Goal: Obtain resource: Download file/media

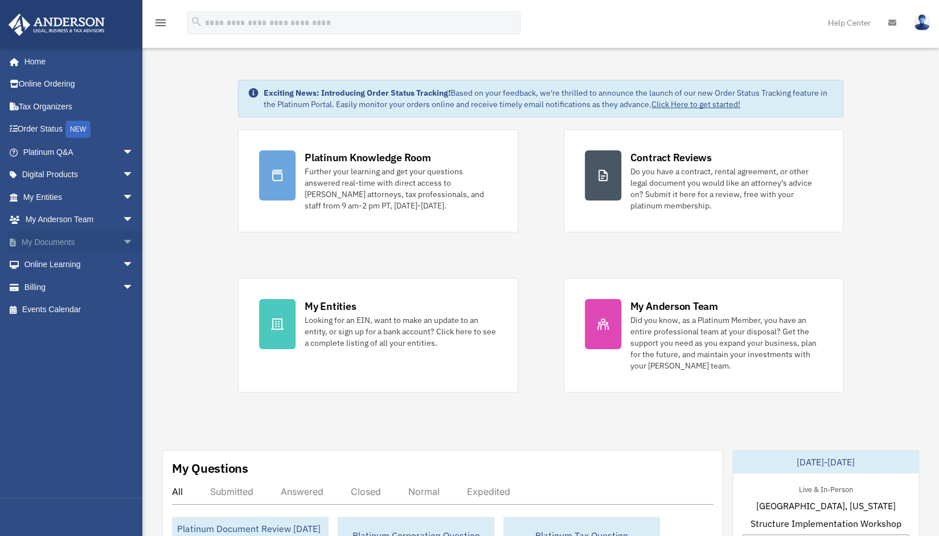
click at [43, 243] on link "My Documents arrow_drop_down" at bounding box center [79, 242] width 143 height 23
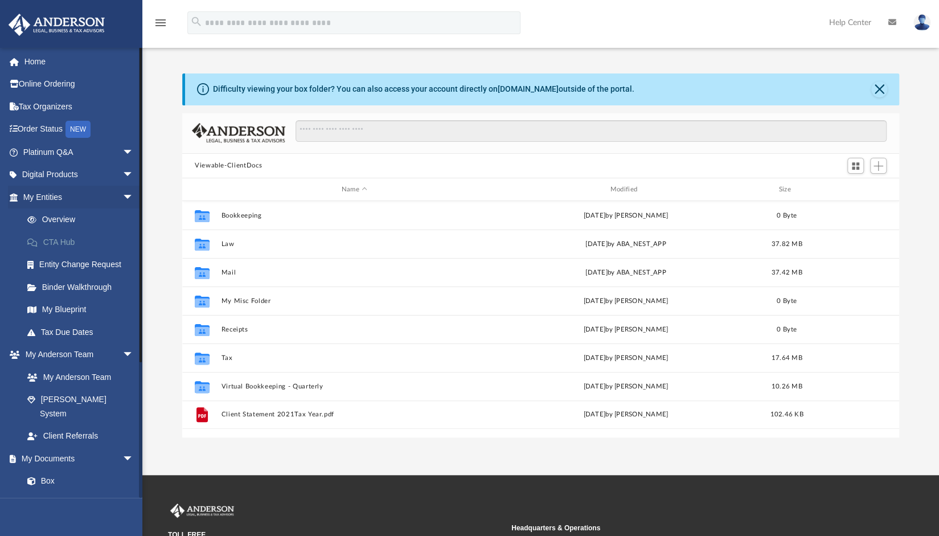
scroll to position [250, 708]
click at [50, 470] on link "Box" at bounding box center [83, 481] width 135 height 23
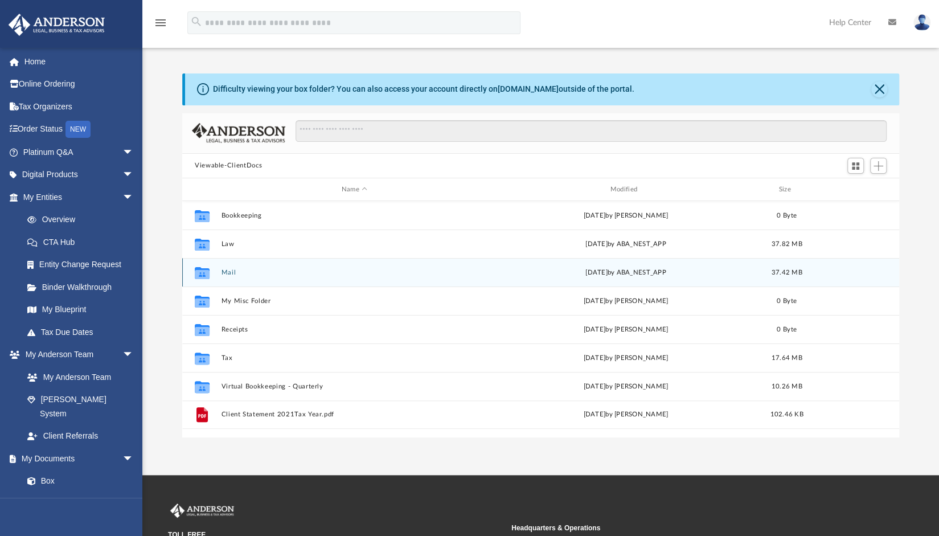
click at [227, 272] on button "Mail" at bounding box center [354, 272] width 266 height 7
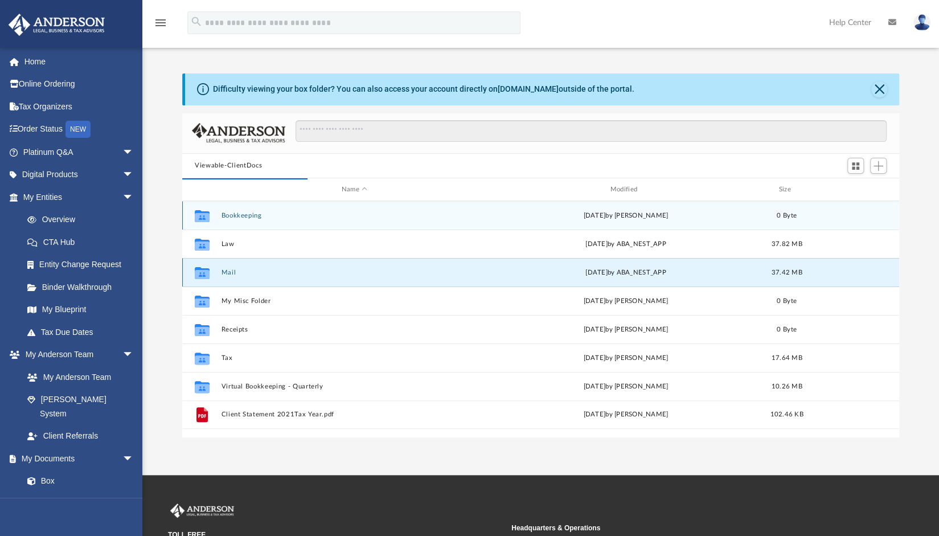
scroll to position [9, 9]
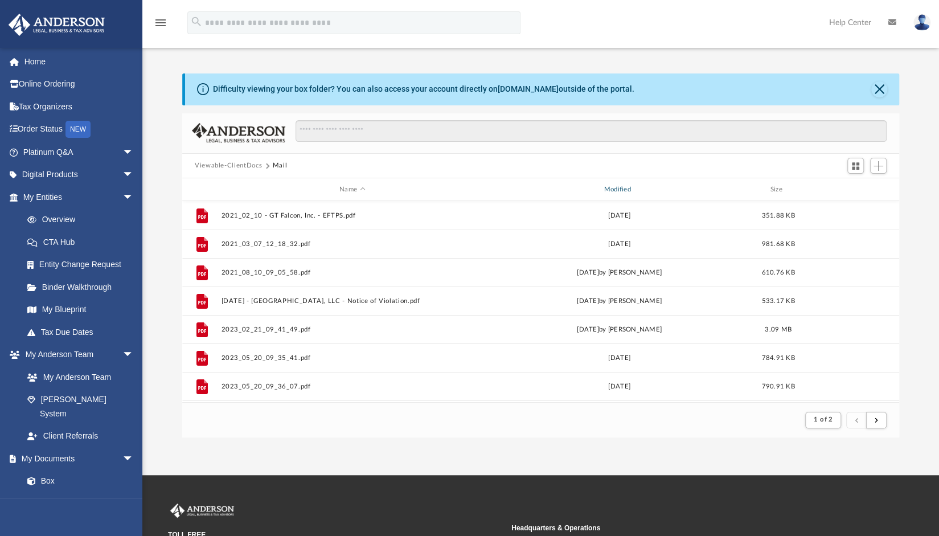
click at [616, 188] on div "Modified" at bounding box center [619, 189] width 262 height 10
click at [875, 422] on span "submit" at bounding box center [876, 419] width 3 height 6
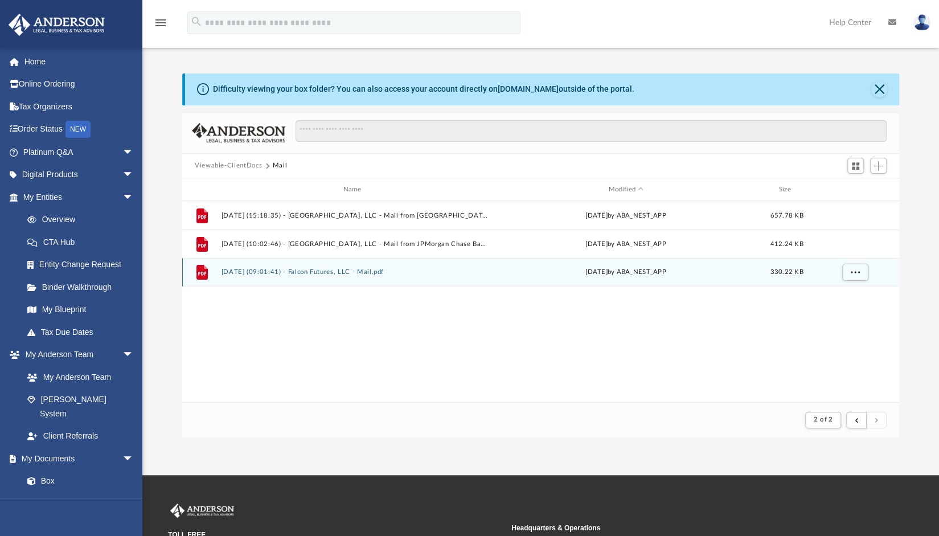
click at [303, 273] on button "2025.09.22 (09:01:41) - Falcon Futures, LLC - Mail.pdf" at bounding box center [354, 272] width 266 height 7
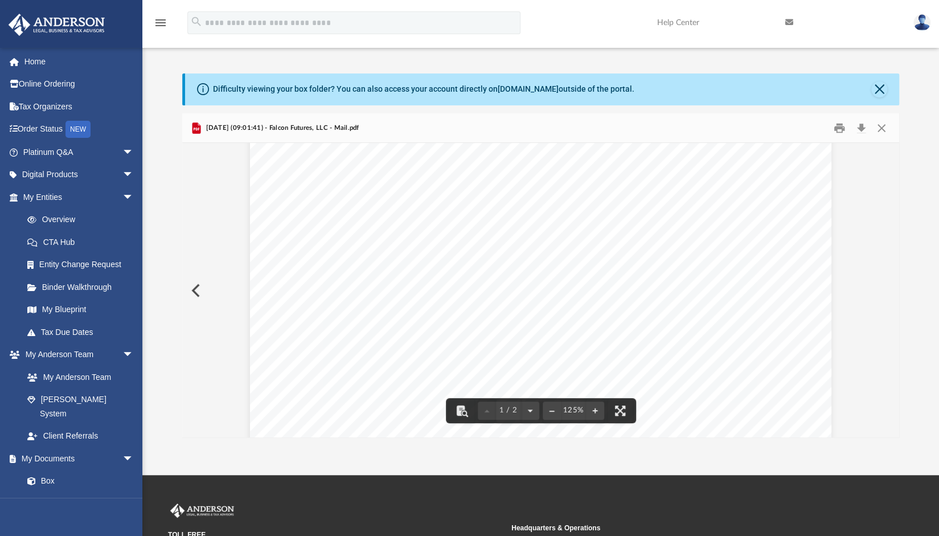
scroll to position [228, 0]
click at [842, 130] on button "Print" at bounding box center [839, 128] width 23 height 18
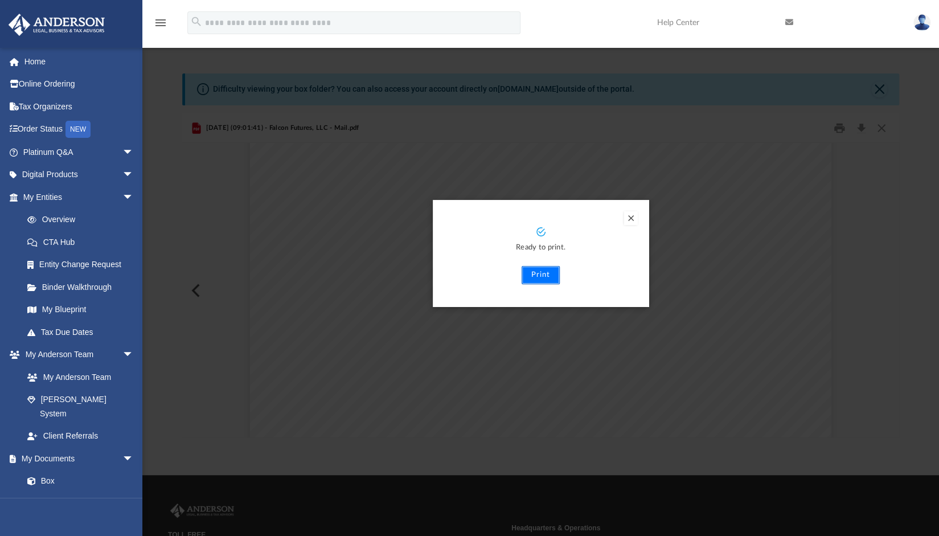
click at [547, 275] on button "Print" at bounding box center [541, 275] width 38 height 18
